Goal: Information Seeking & Learning: Learn about a topic

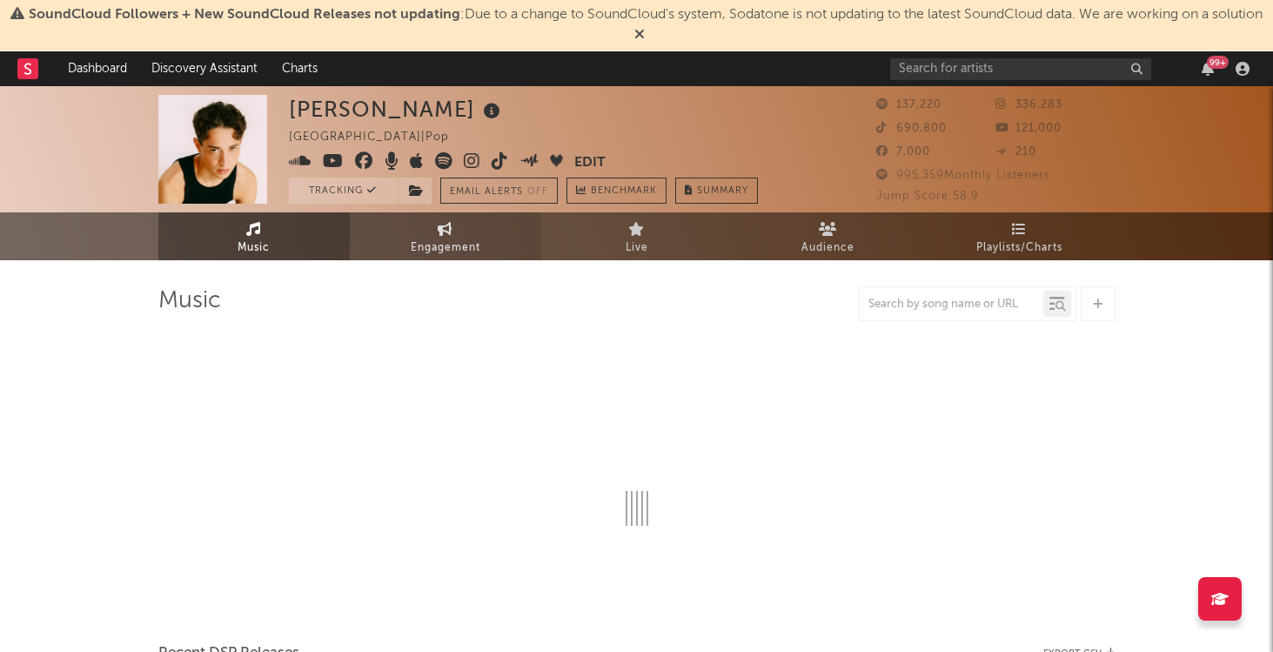
click at [478, 232] on link "Engagement" at bounding box center [445, 236] width 191 height 48
select select "1w"
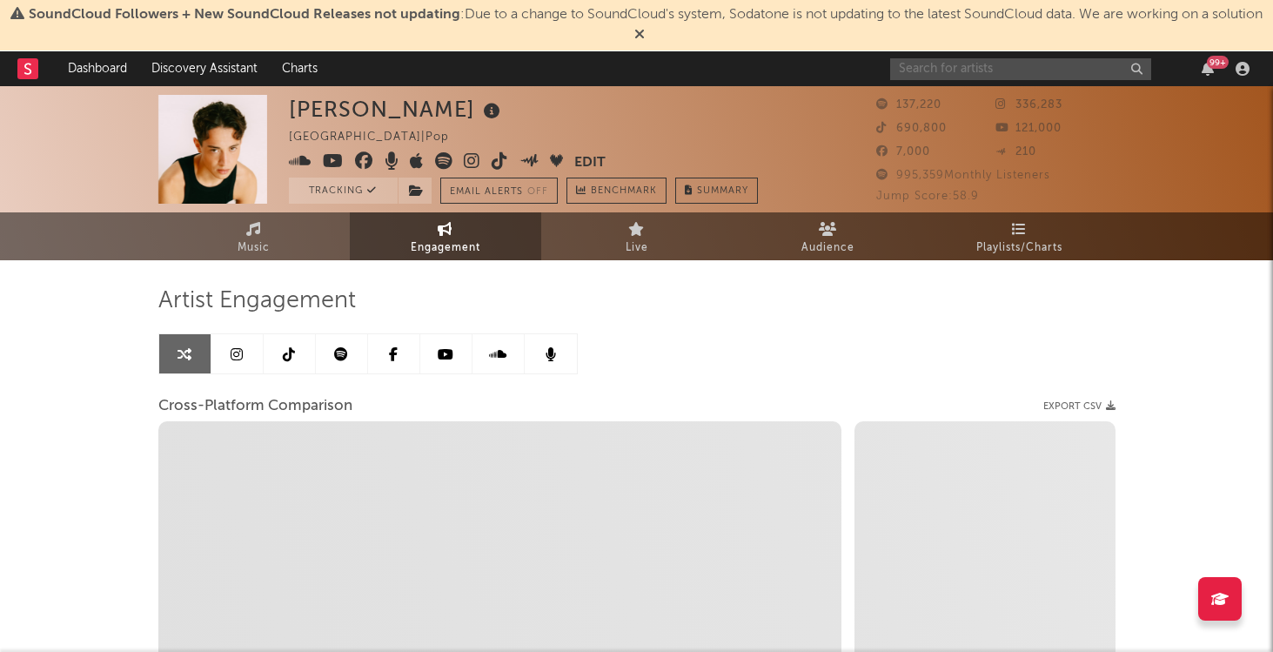
click at [1039, 69] on input "text" at bounding box center [1020, 69] width 261 height 22
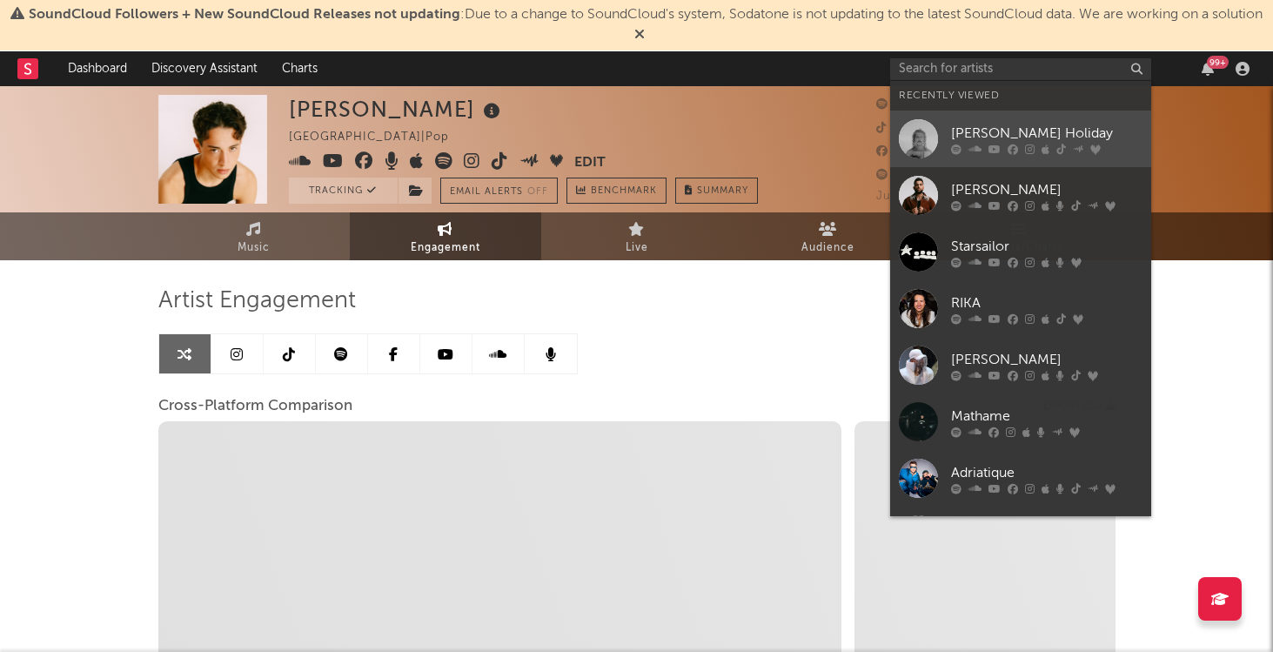
click at [1002, 120] on link "[PERSON_NAME] Holiday" at bounding box center [1020, 138] width 261 height 57
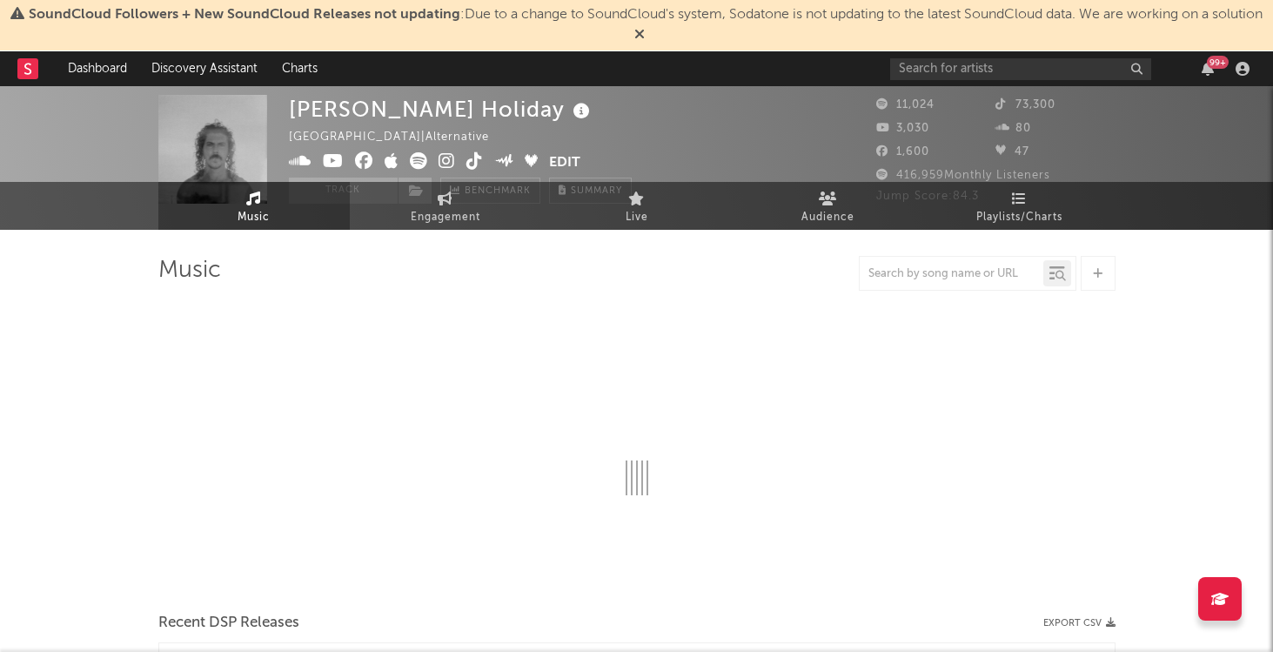
select select "6m"
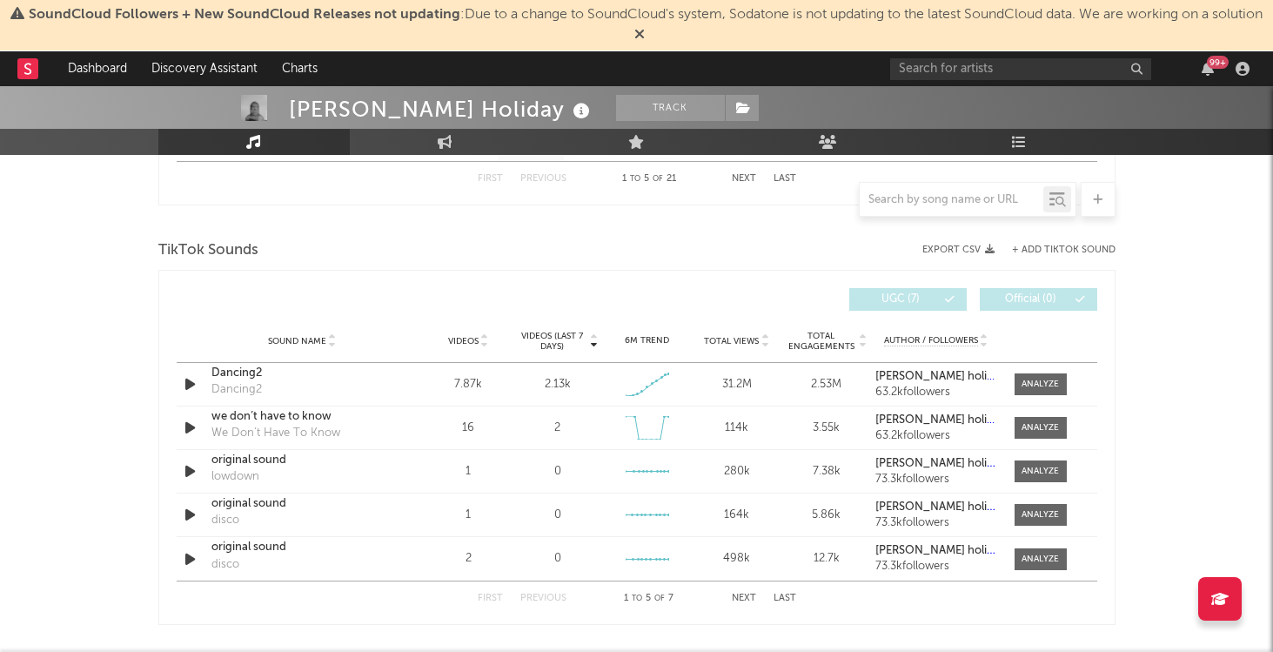
scroll to position [1110, 0]
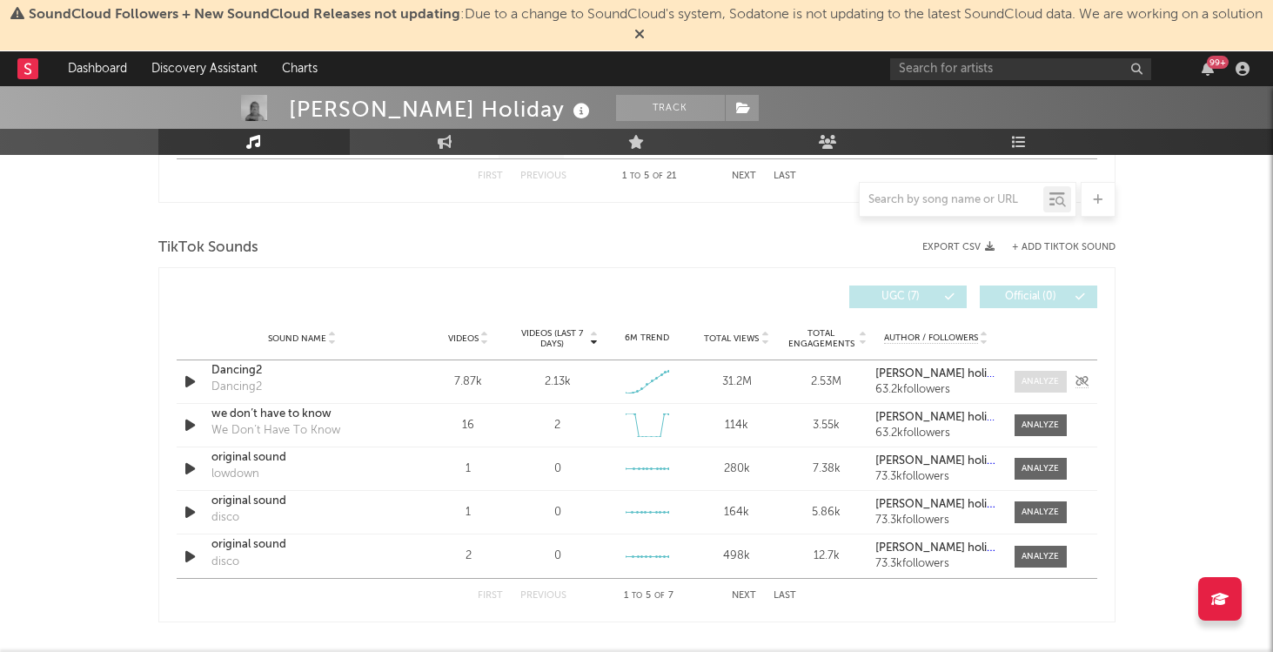
click at [1033, 384] on div at bounding box center [1039, 381] width 37 height 13
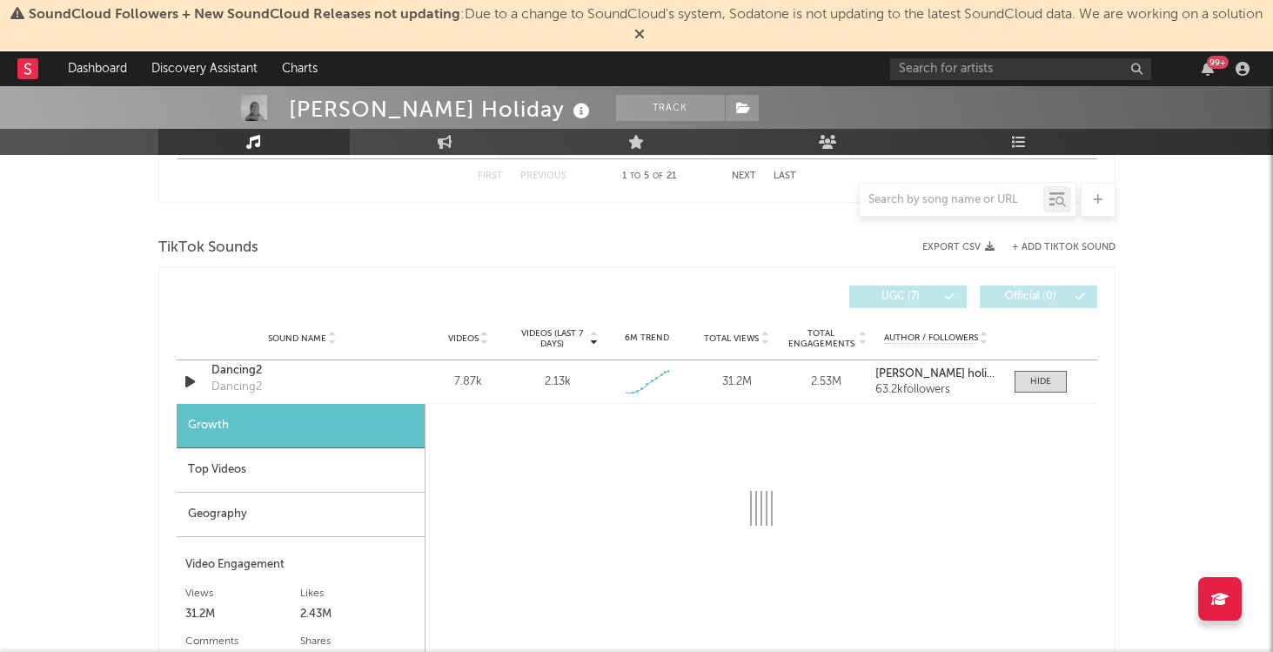
select select "1w"
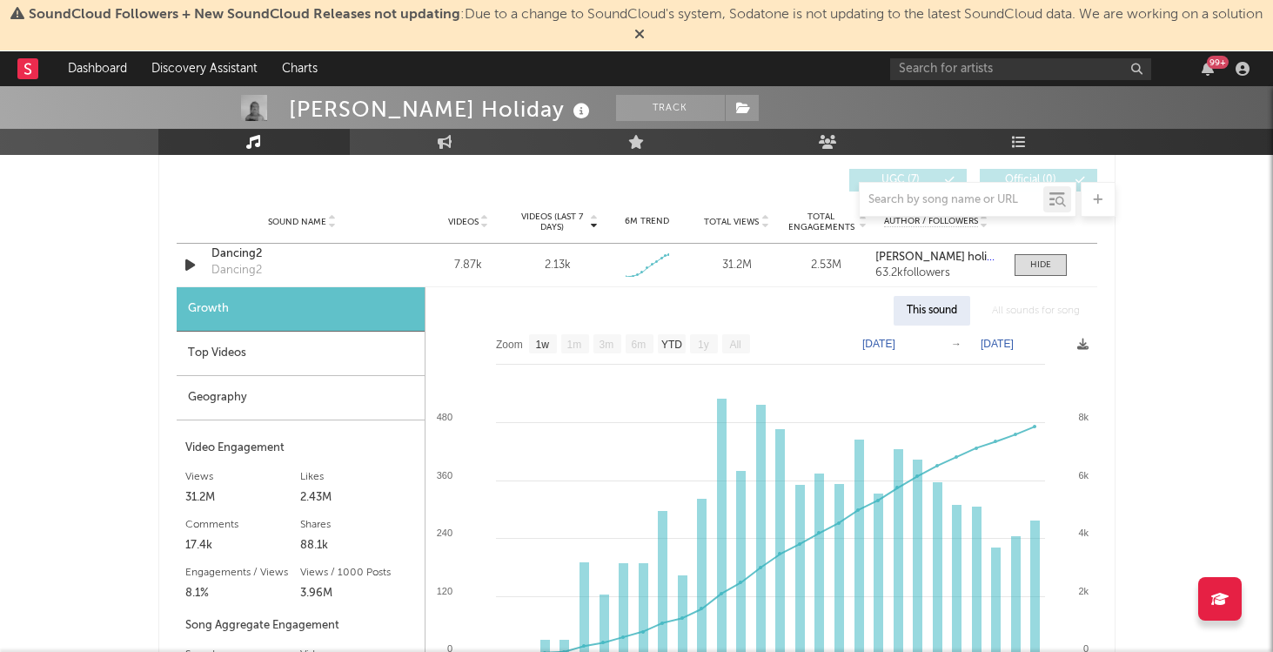
scroll to position [1227, 0]
click at [340, 395] on div "Geography" at bounding box center [301, 397] width 248 height 44
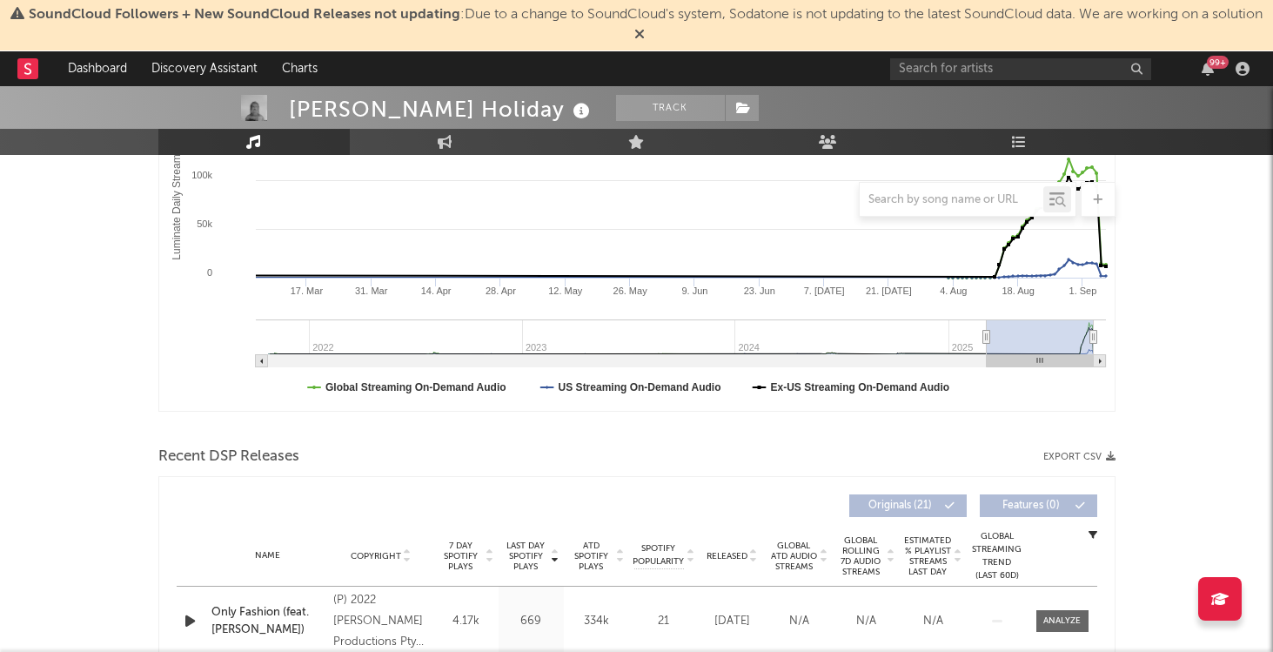
scroll to position [0, 0]
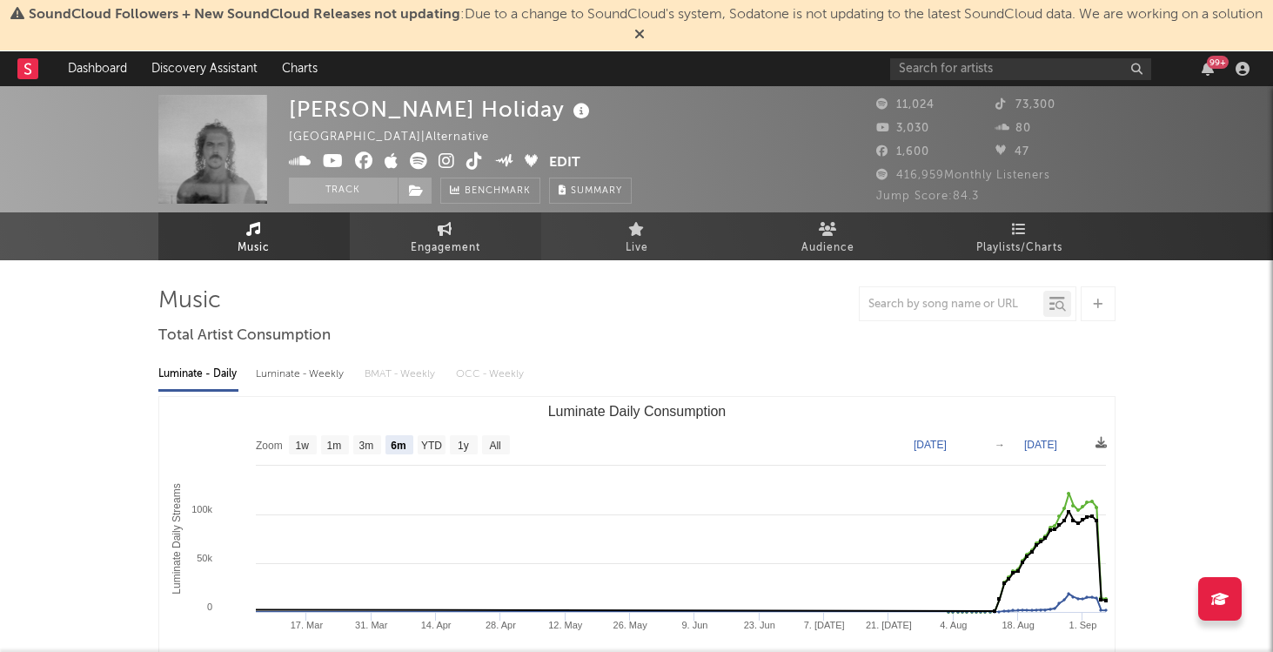
click at [465, 244] on span "Engagement" at bounding box center [446, 247] width 70 height 21
select select "1w"
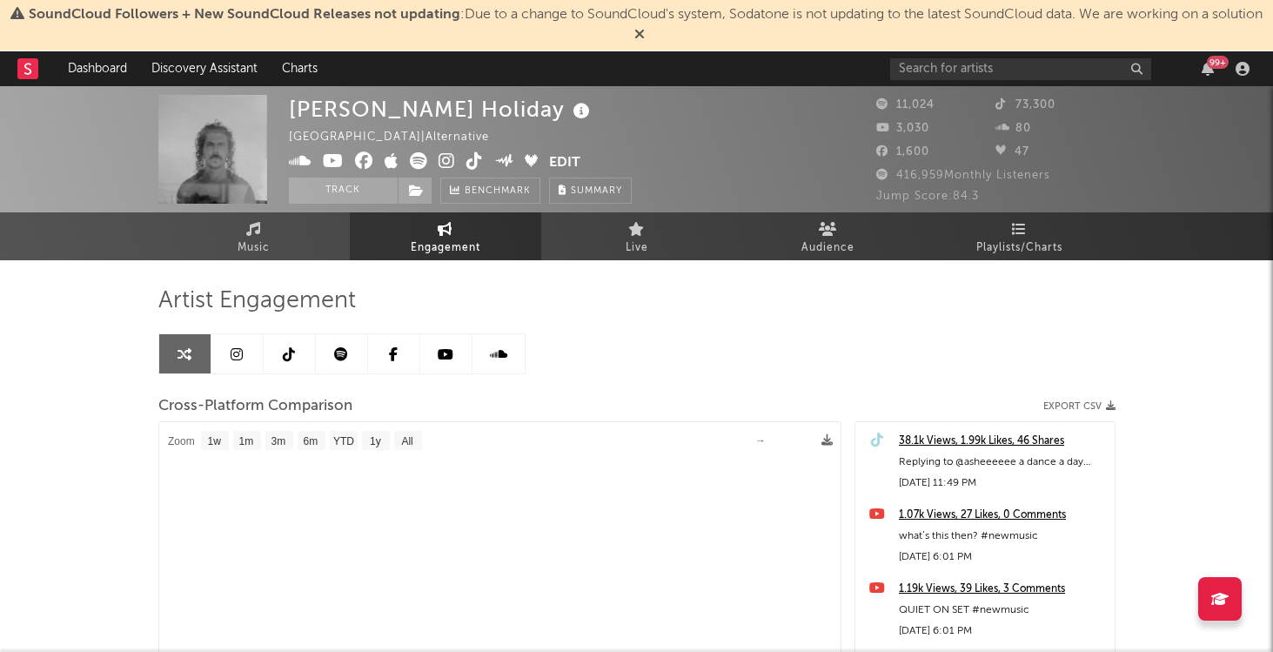
select select "1m"
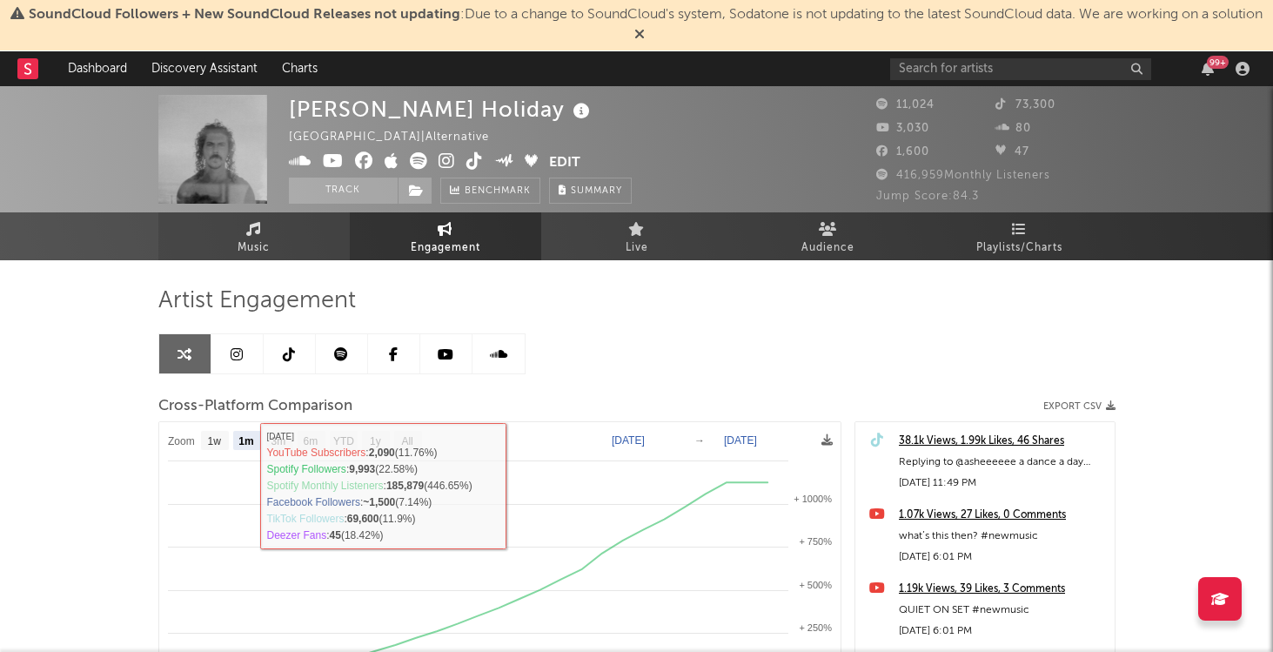
click at [318, 240] on link "Music" at bounding box center [253, 236] width 191 height 48
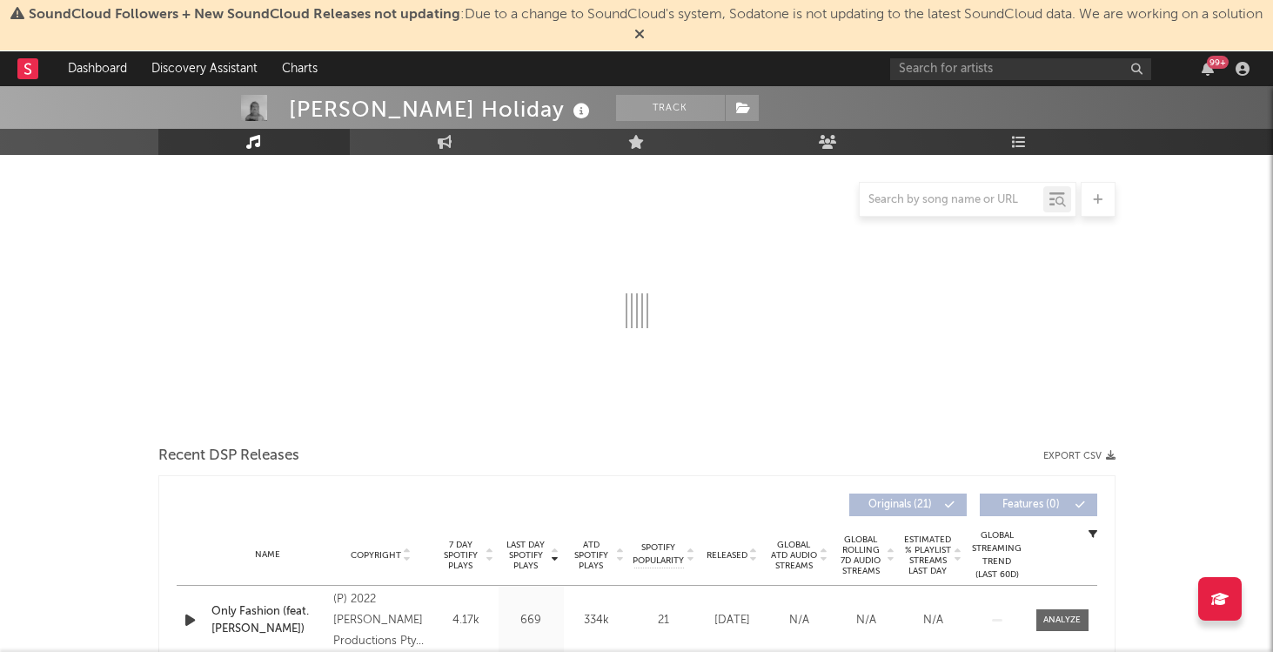
select select "6m"
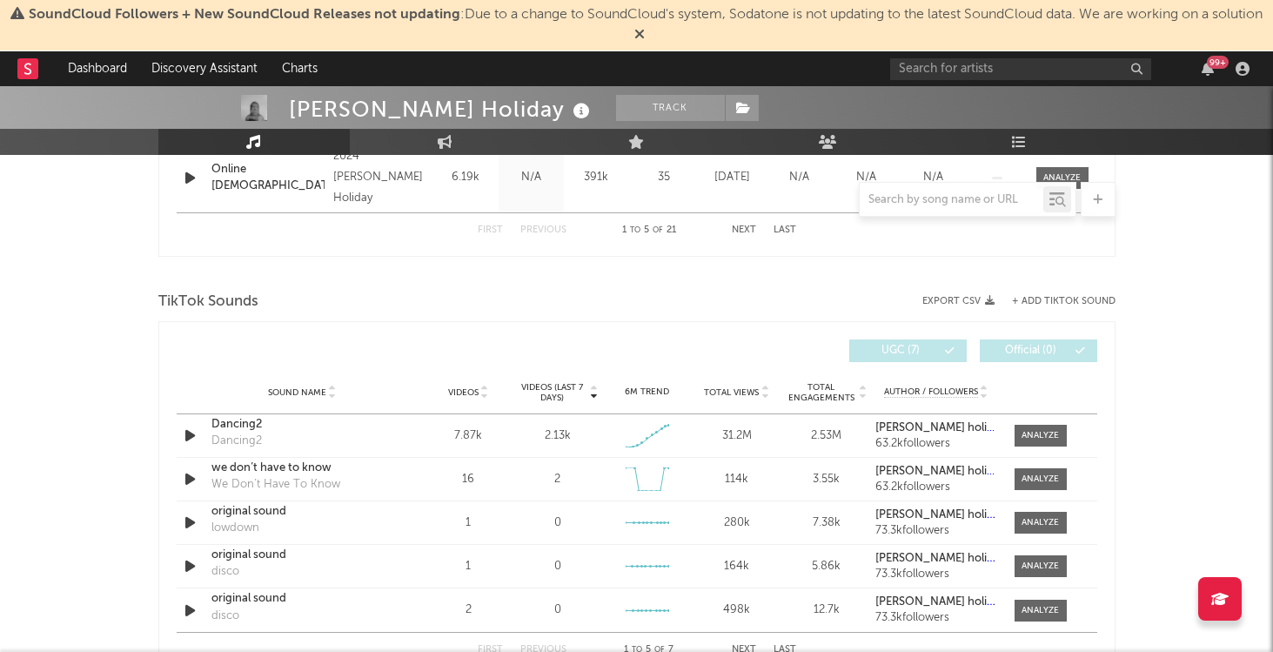
scroll to position [1070, 0]
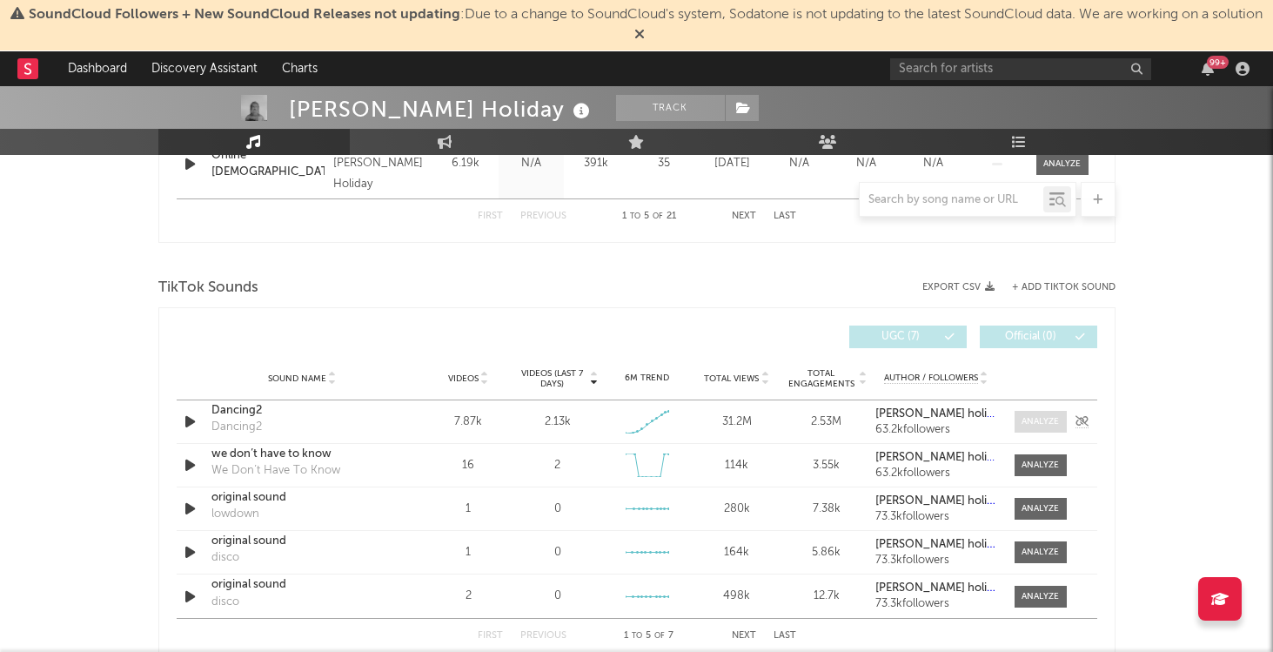
click at [1040, 418] on div at bounding box center [1039, 421] width 37 height 13
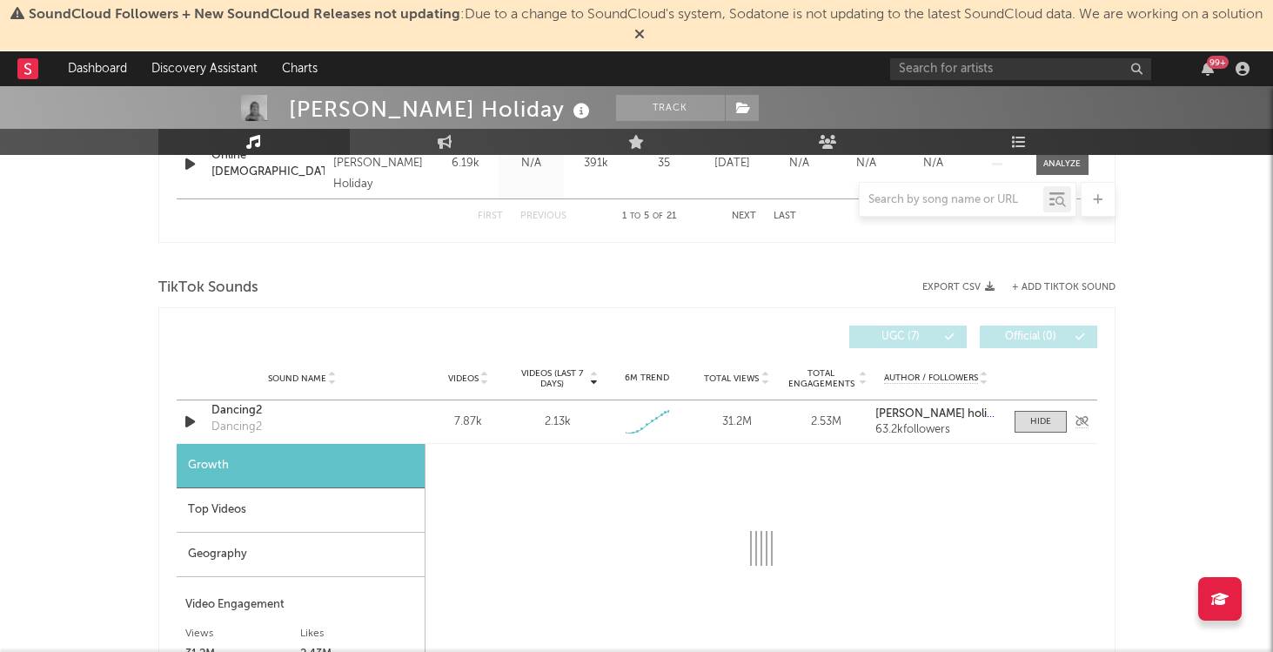
select select "1w"
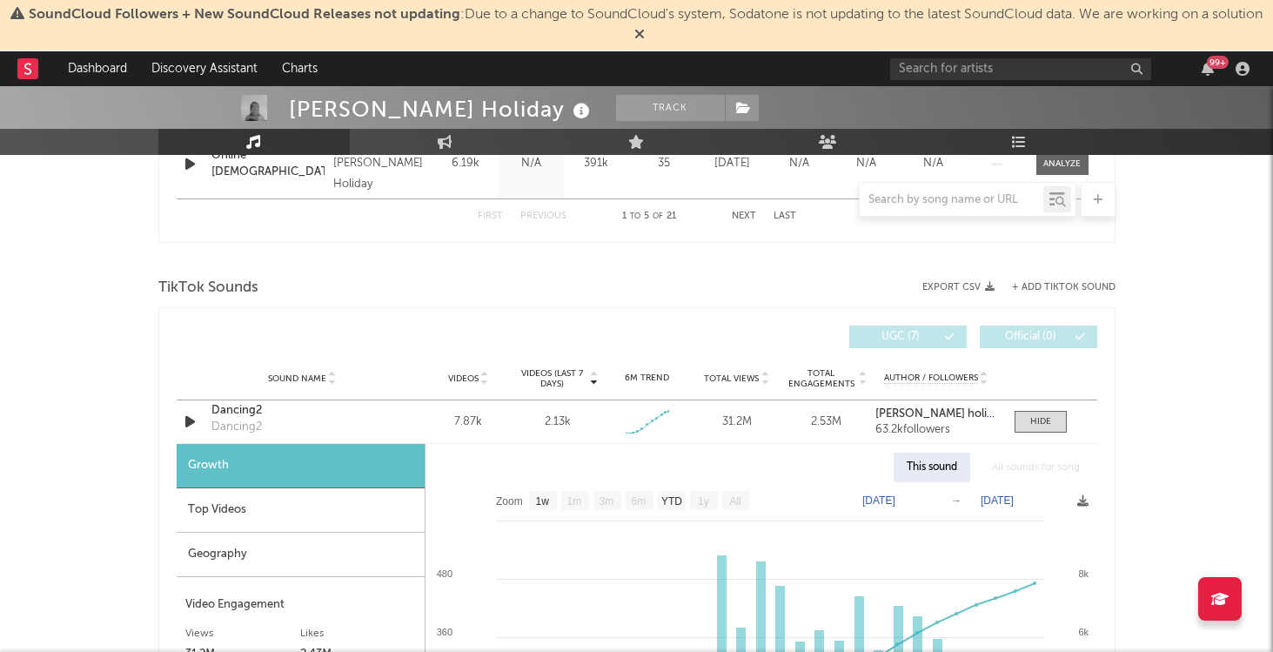
click at [306, 509] on div "Top Videos" at bounding box center [301, 510] width 248 height 44
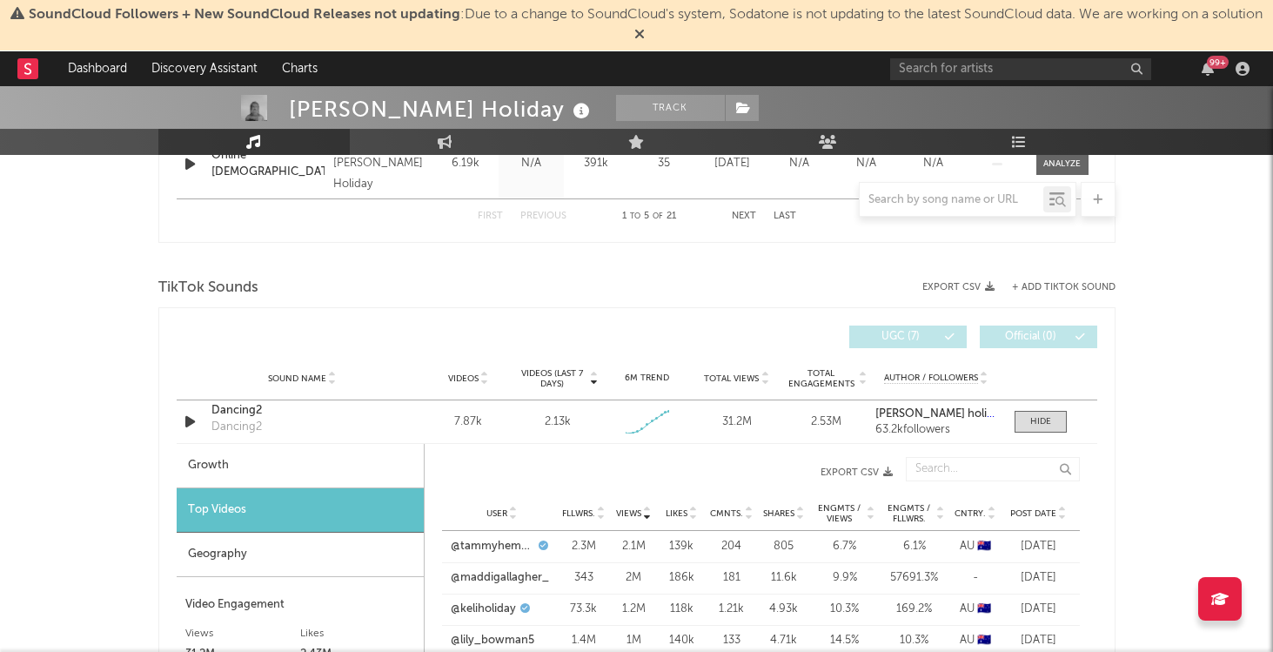
click at [505, 550] on link "@tammyhembrow" at bounding box center [493, 546] width 84 height 17
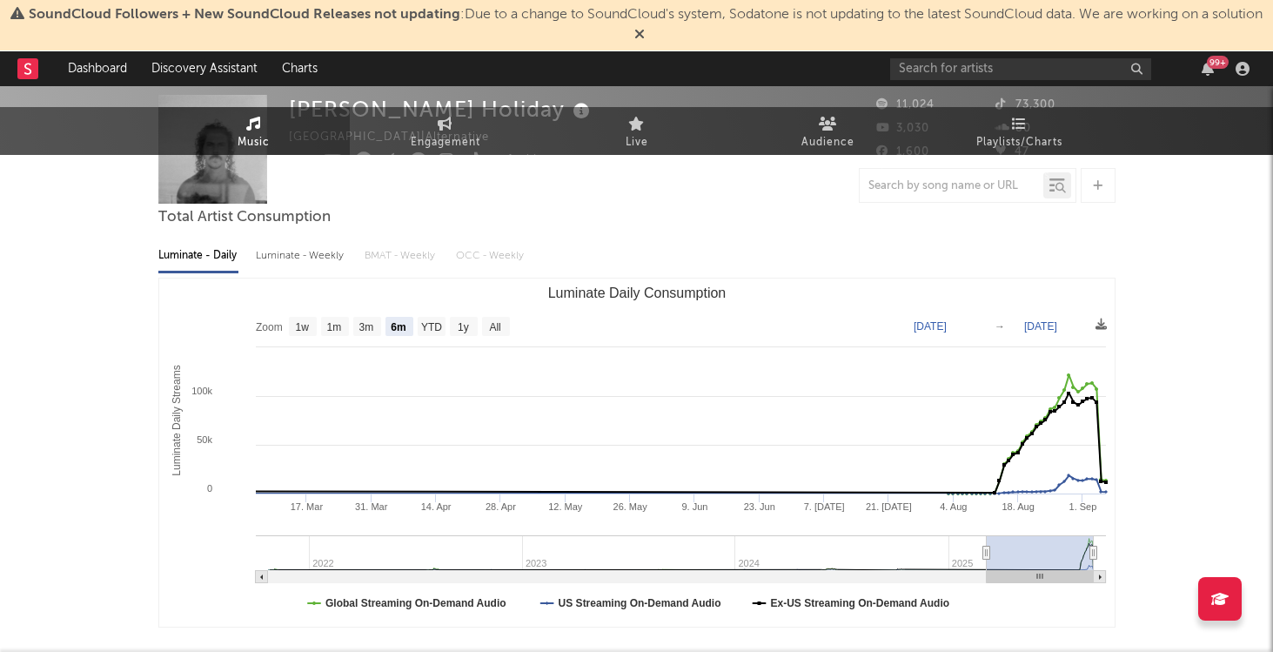
scroll to position [0, 0]
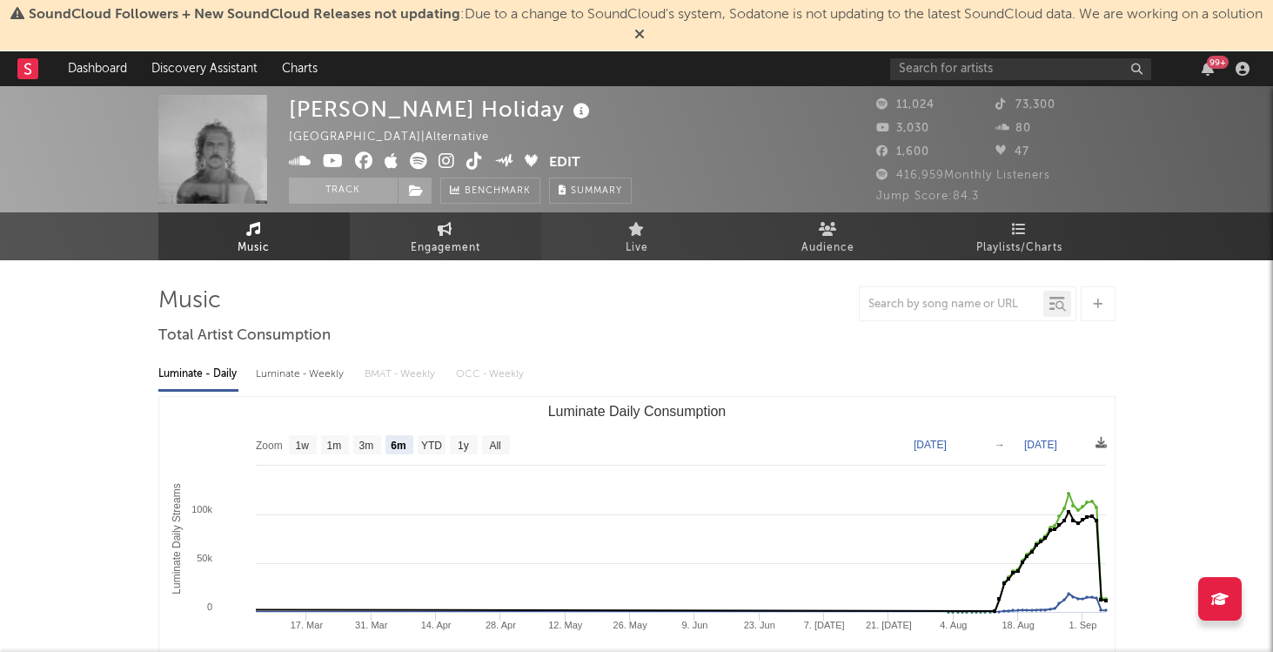
click at [435, 243] on span "Engagement" at bounding box center [446, 247] width 70 height 21
select select "1w"
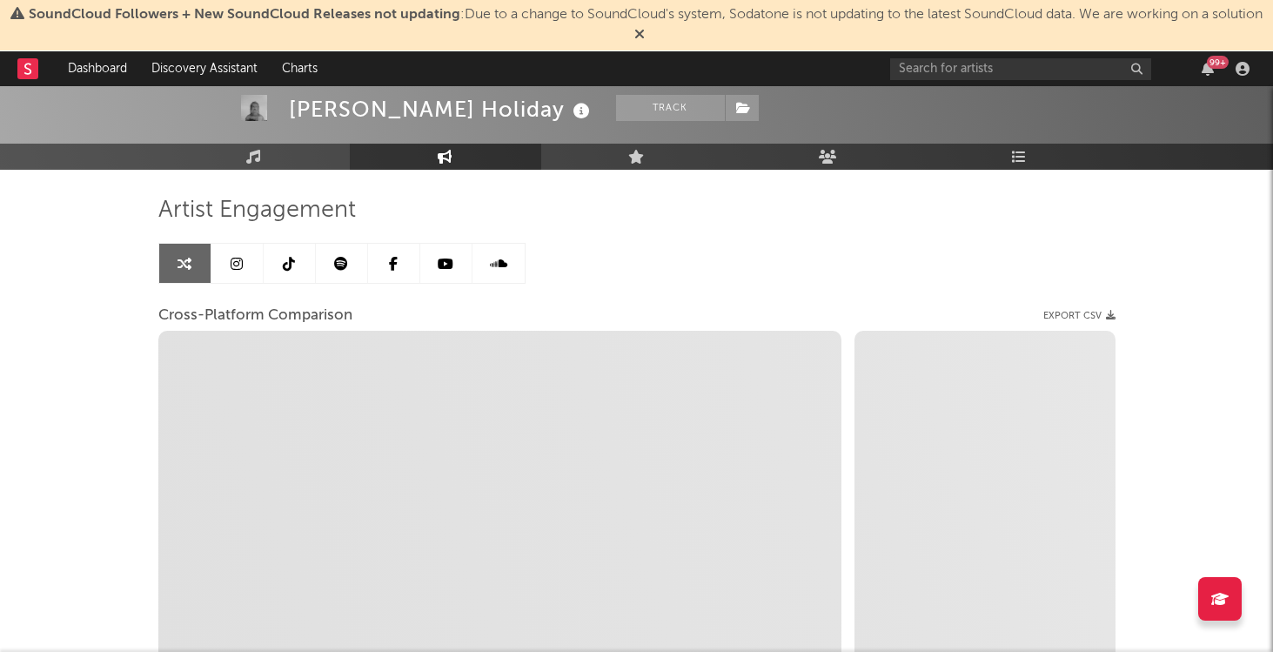
select select "1m"
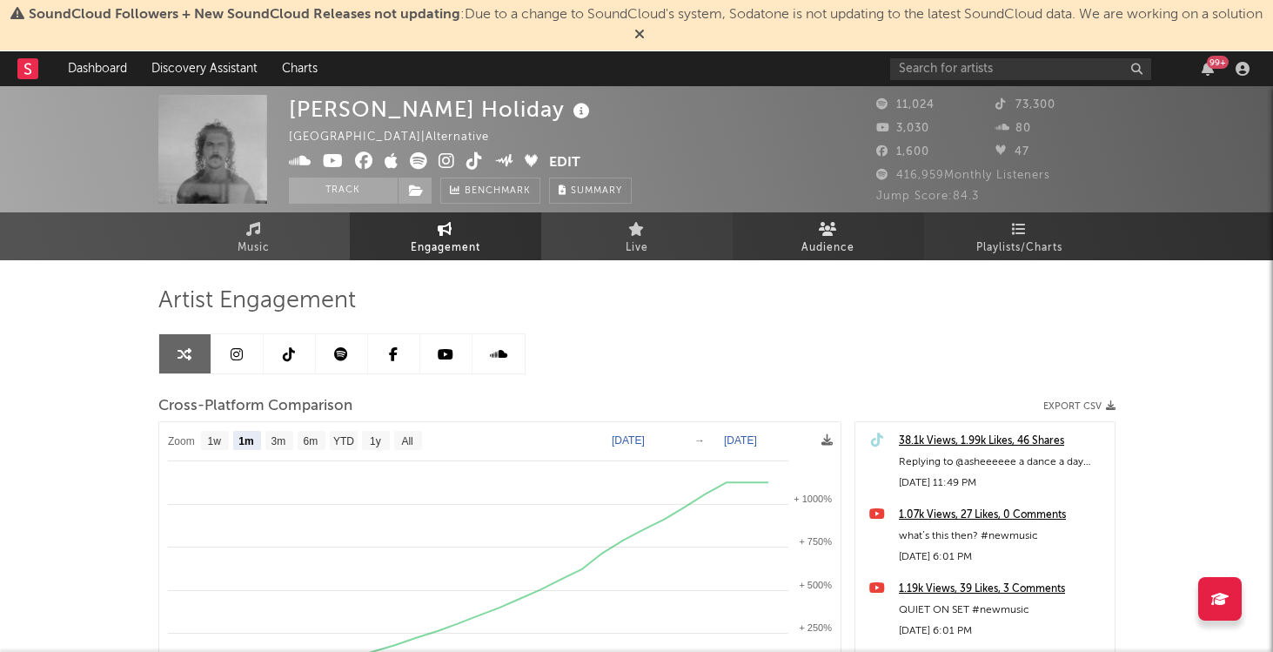
click at [825, 257] on span "Audience" at bounding box center [827, 247] width 53 height 21
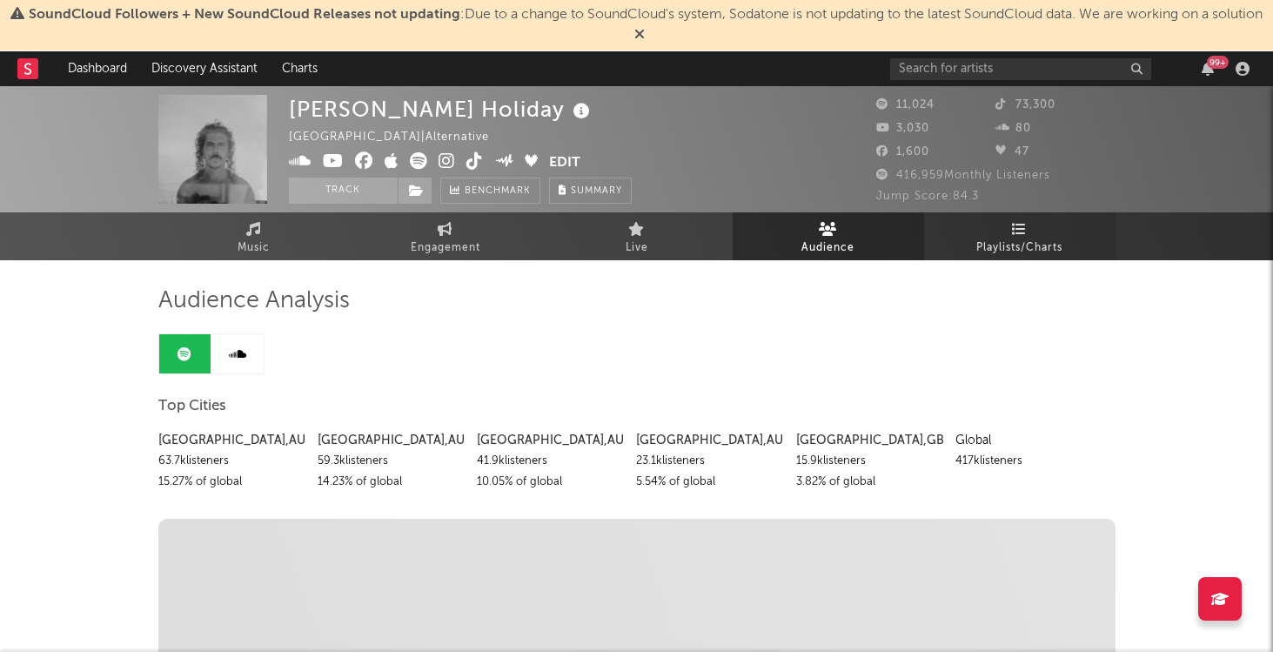
click at [1006, 234] on link "Playlists/Charts" at bounding box center [1019, 236] width 191 height 48
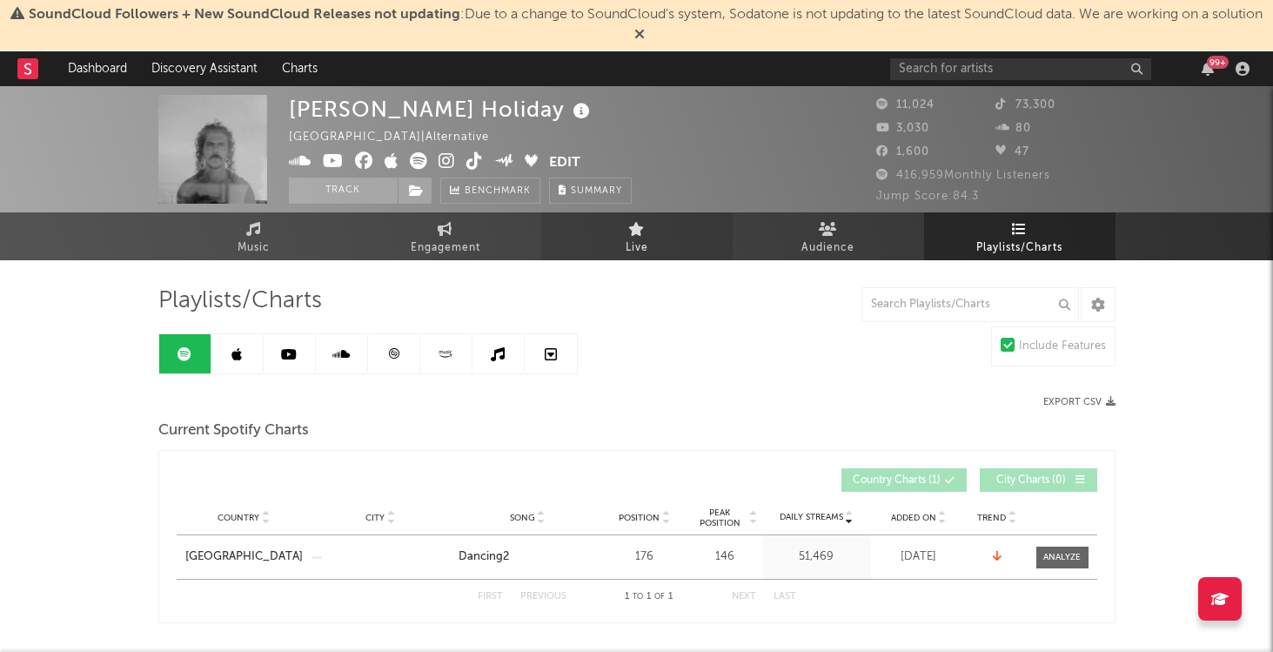
click at [646, 248] on span "Live" at bounding box center [636, 247] width 23 height 21
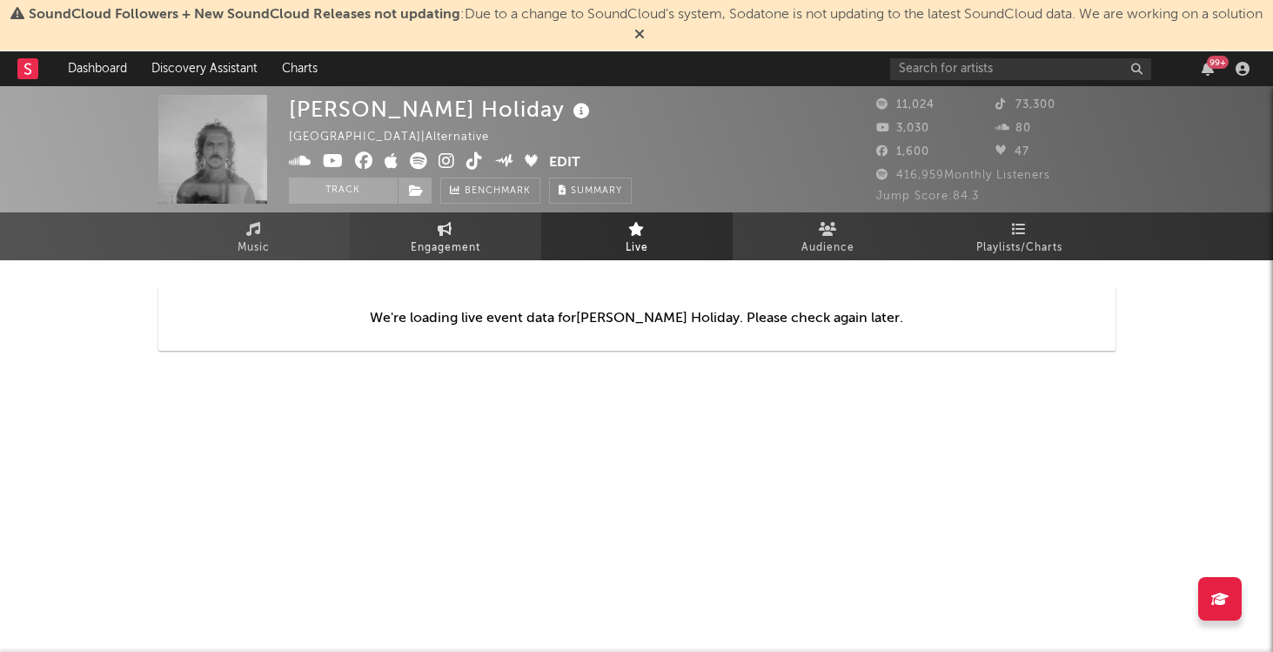
click at [485, 243] on link "Engagement" at bounding box center [445, 236] width 191 height 48
select select "1w"
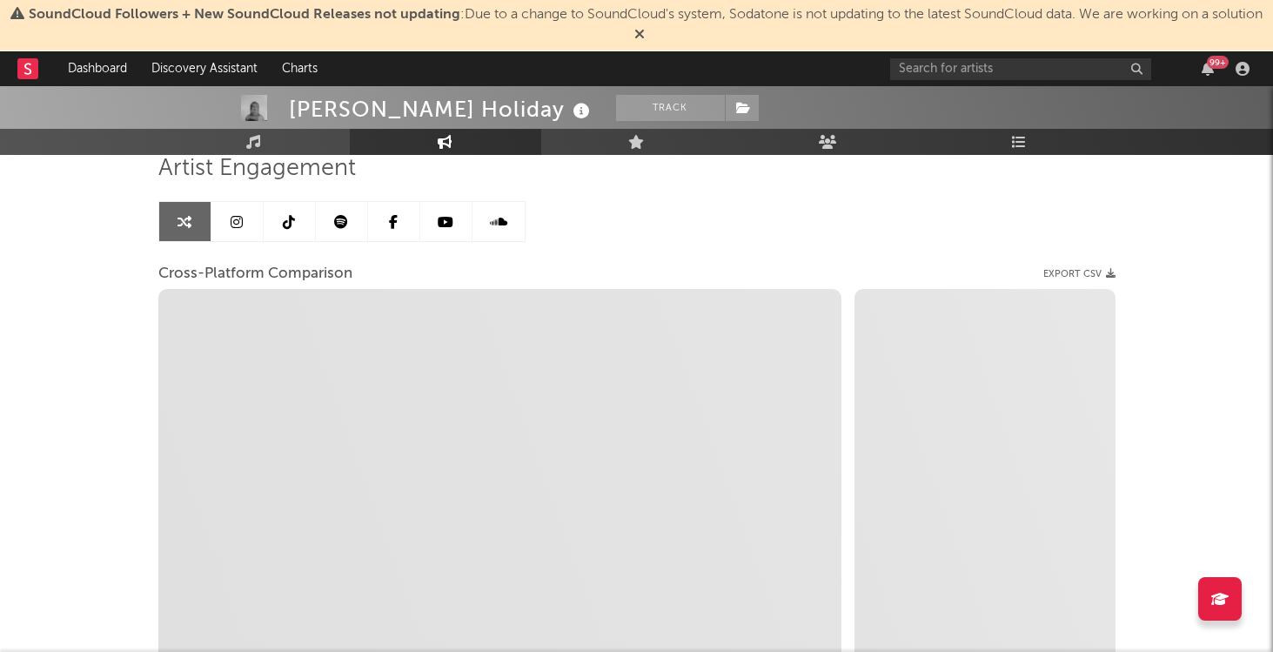
scroll to position [134, 0]
click at [242, 215] on icon at bounding box center [237, 220] width 12 height 14
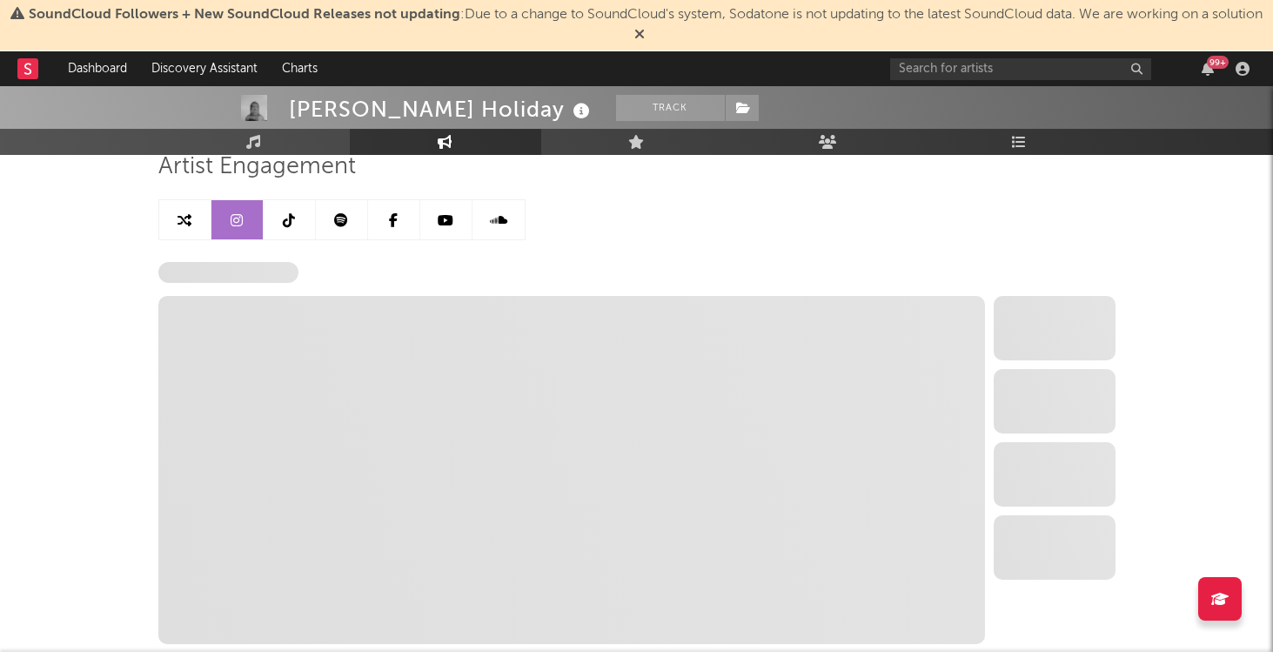
select select "1w"
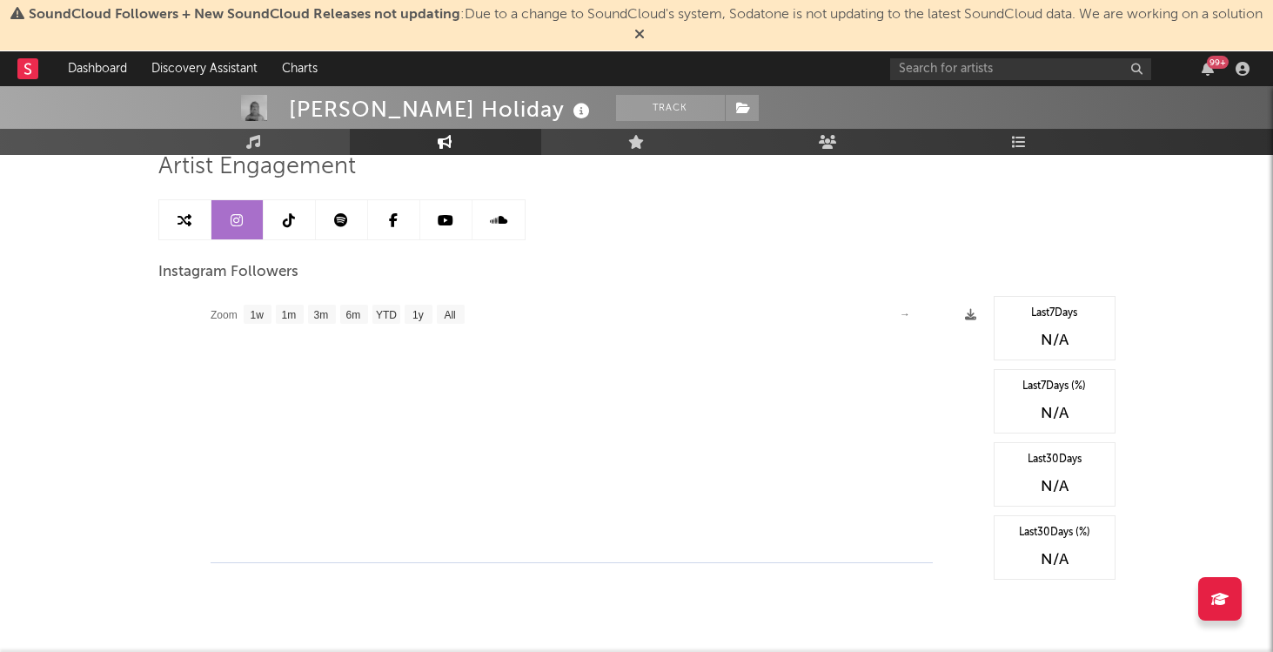
click at [190, 229] on link at bounding box center [185, 219] width 52 height 39
select select "1m"
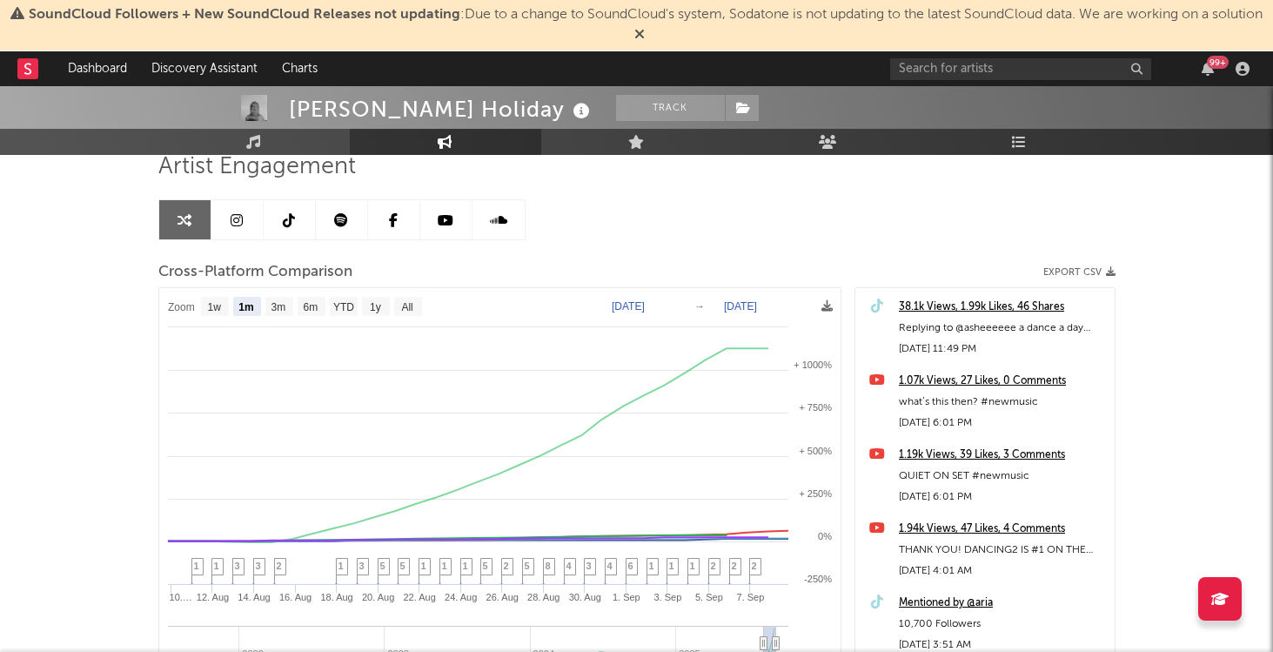
click at [235, 223] on icon at bounding box center [237, 220] width 12 height 14
select select "1w"
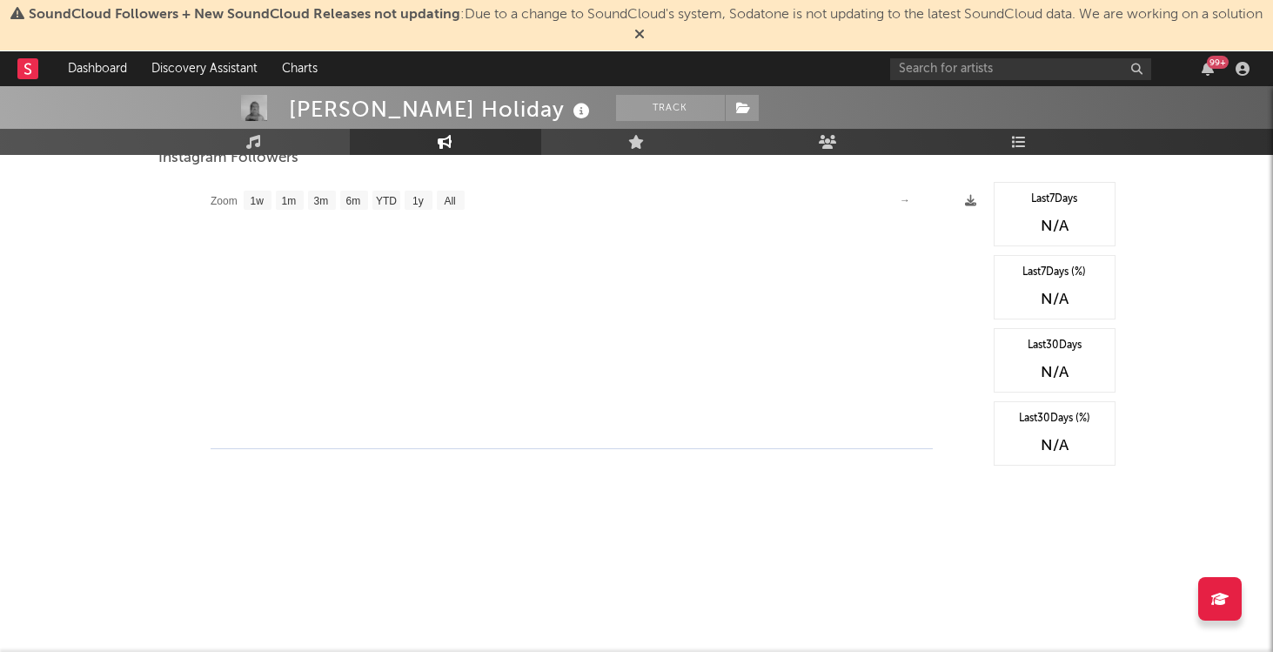
scroll to position [122, 0]
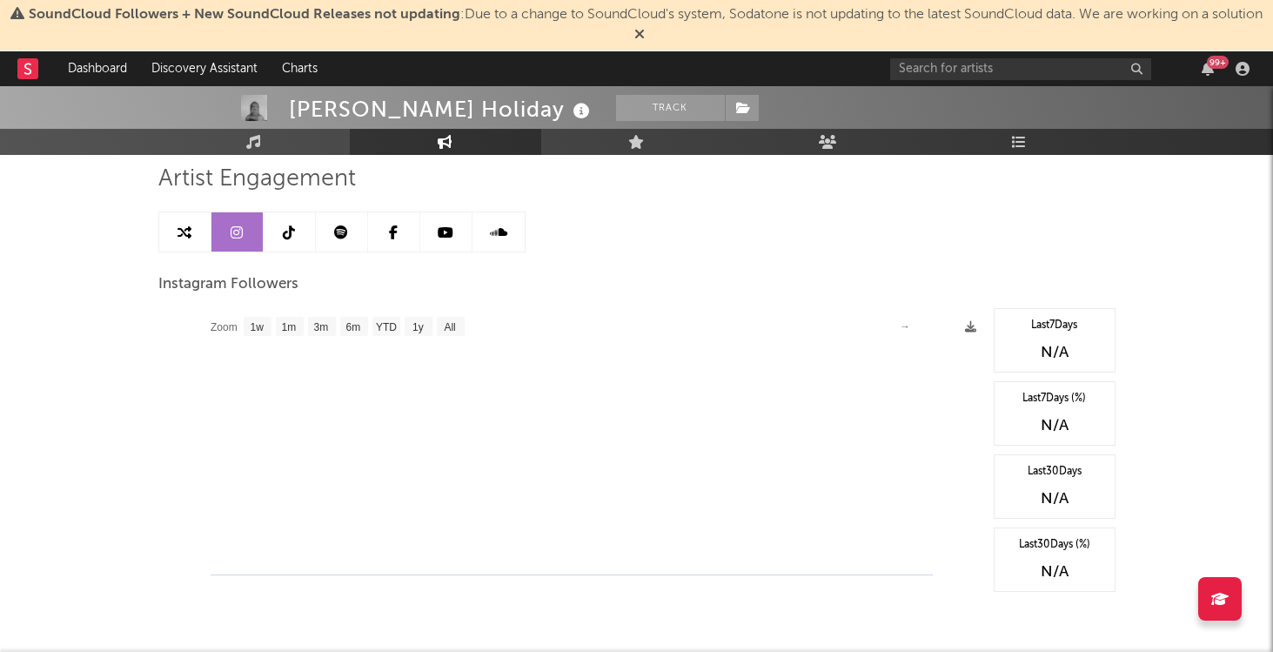
click at [285, 236] on icon at bounding box center [289, 232] width 12 height 14
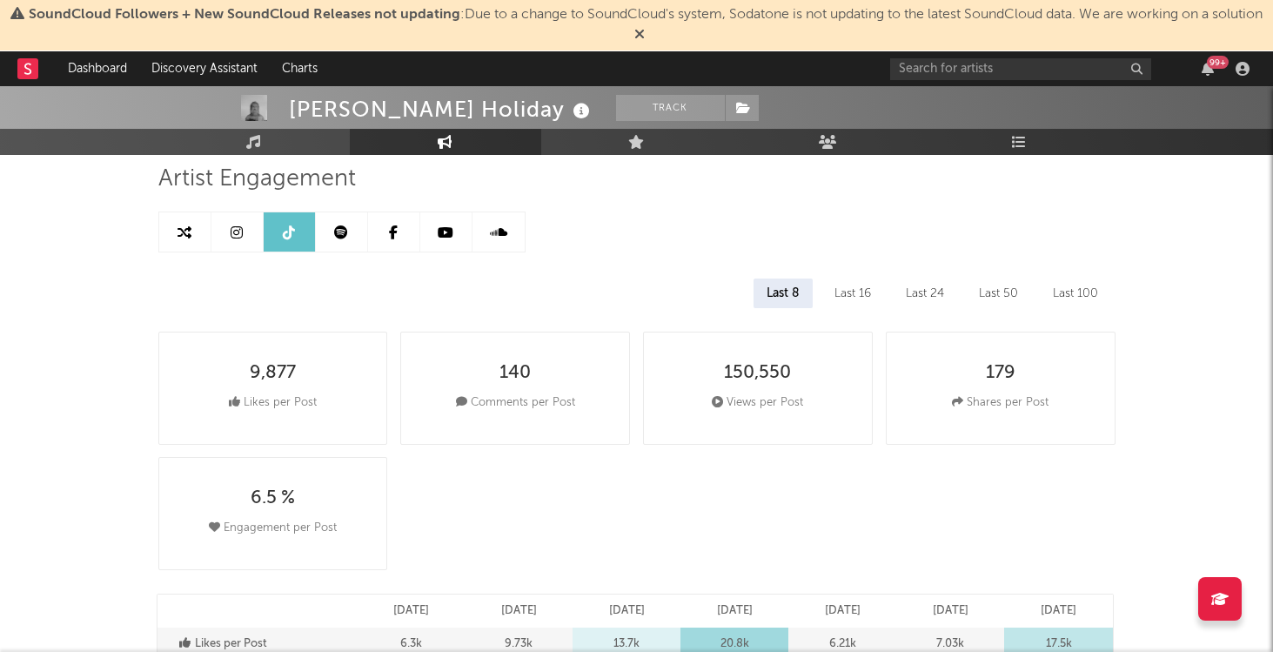
select select "6m"
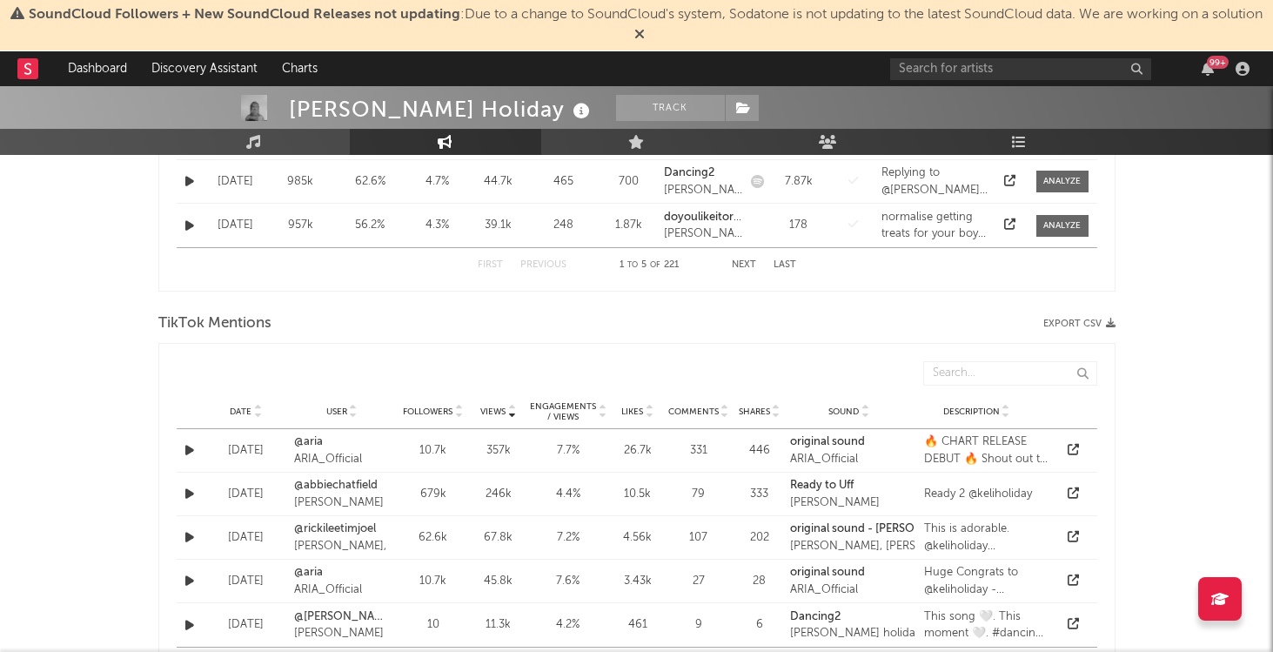
scroll to position [1238, 0]
